Goal: Navigation & Orientation: Understand site structure

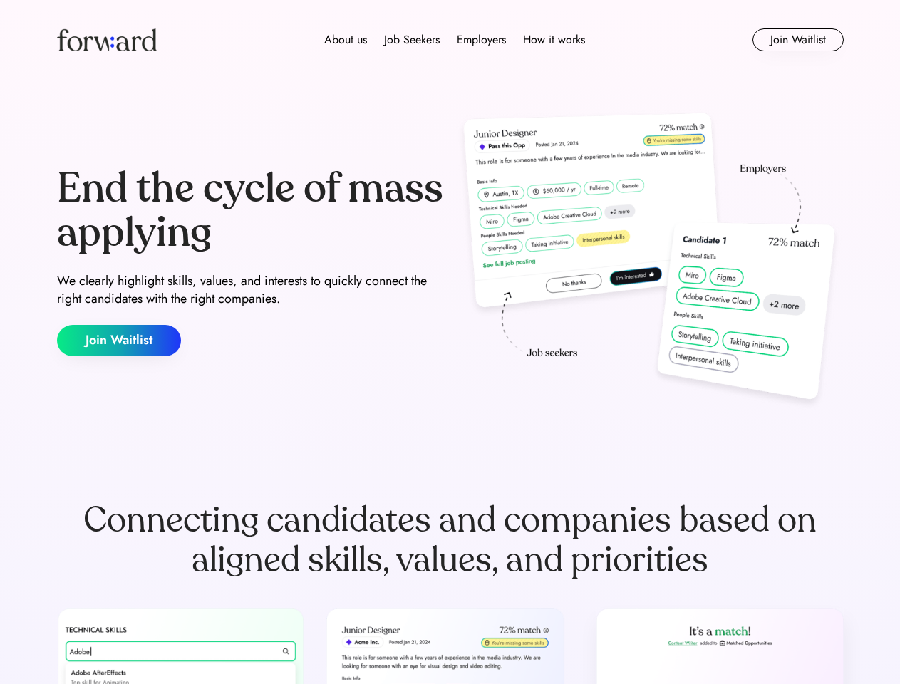
click at [450, 342] on div "End the cycle of mass applying We clearly highlight skills, values, and interes…" at bounding box center [450, 261] width 787 height 307
click at [450, 40] on div "About us Job Seekers Employers How it works" at bounding box center [455, 39] width 562 height 17
click at [107, 40] on img at bounding box center [107, 40] width 100 height 23
click at [455, 40] on div "About us Job Seekers Employers How it works" at bounding box center [455, 39] width 562 height 17
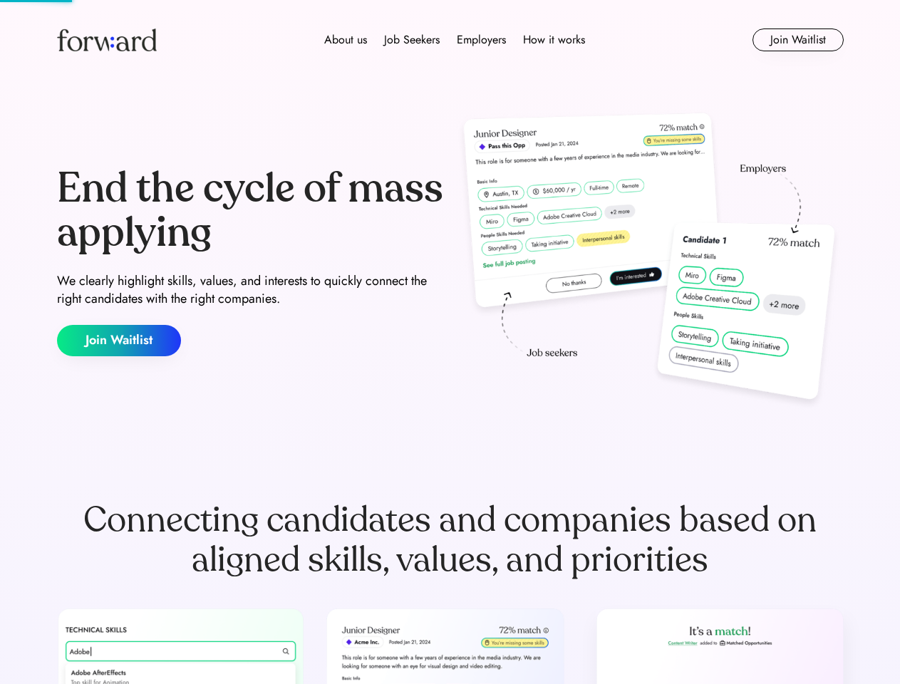
click at [346, 40] on div "About us" at bounding box center [345, 39] width 43 height 17
click at [412, 40] on div "Job Seekers" at bounding box center [412, 39] width 56 height 17
click at [481, 40] on div "Employers" at bounding box center [481, 39] width 49 height 17
click at [553, 40] on div "How it works" at bounding box center [554, 39] width 62 height 17
click at [798, 40] on button "Join Waitlist" at bounding box center [798, 40] width 91 height 23
